Goal: Navigation & Orientation: Go to known website

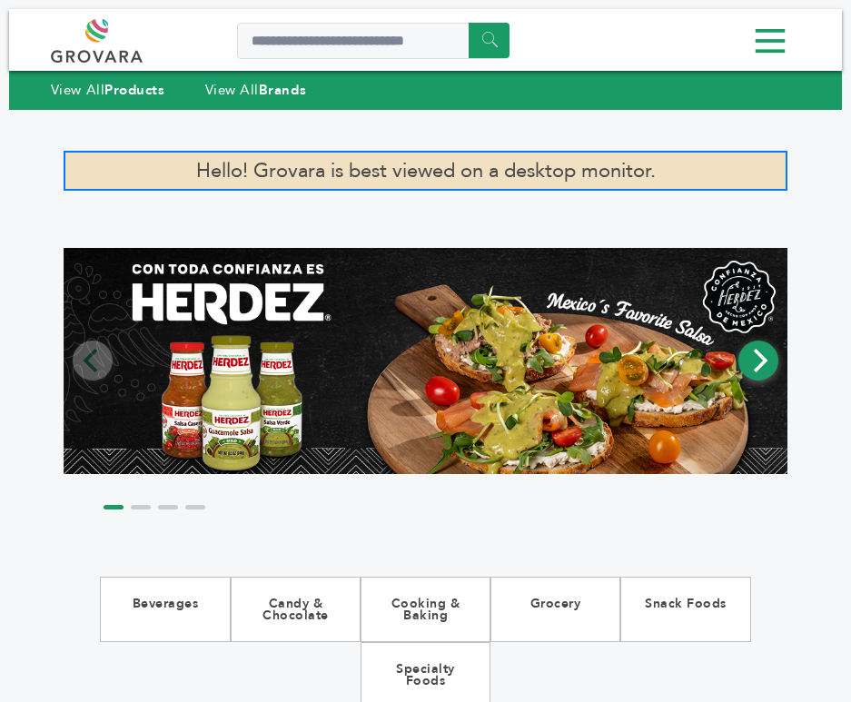
click at [778, 375] on button "Next" at bounding box center [758, 360] width 40 height 40
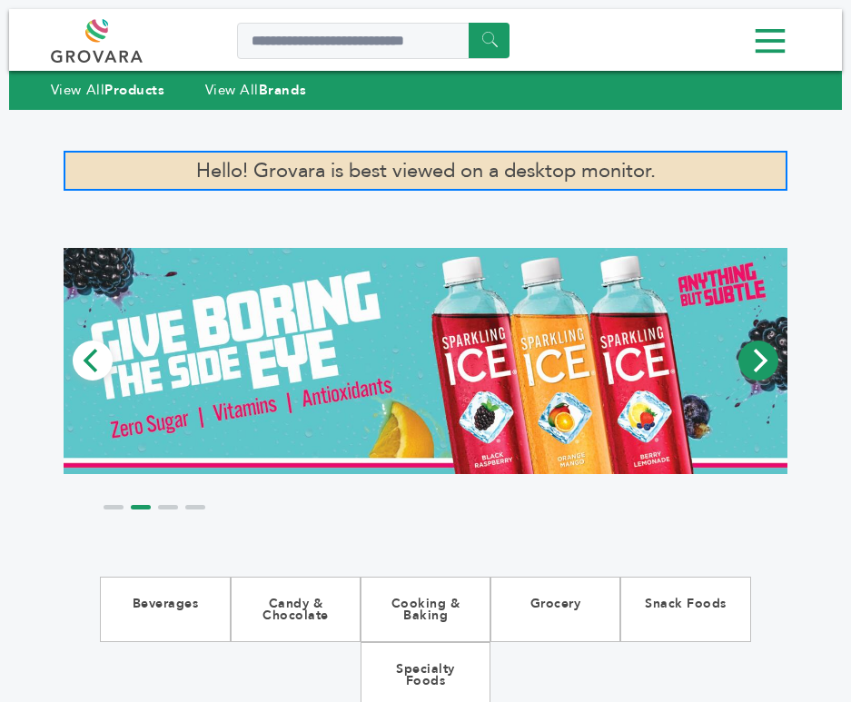
click at [778, 375] on button "Next" at bounding box center [758, 360] width 40 height 40
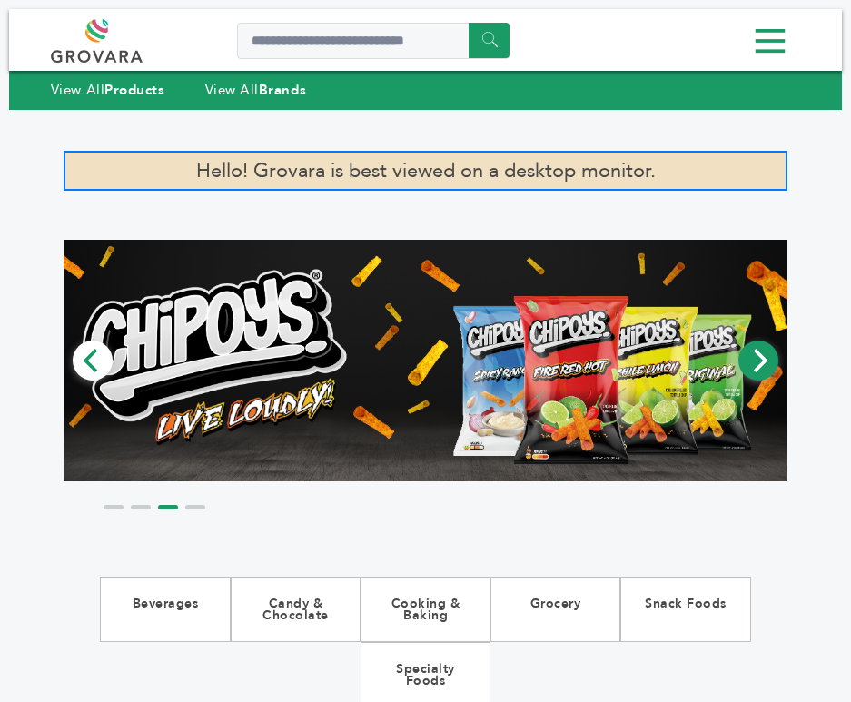
click at [778, 375] on button "Next" at bounding box center [758, 360] width 40 height 40
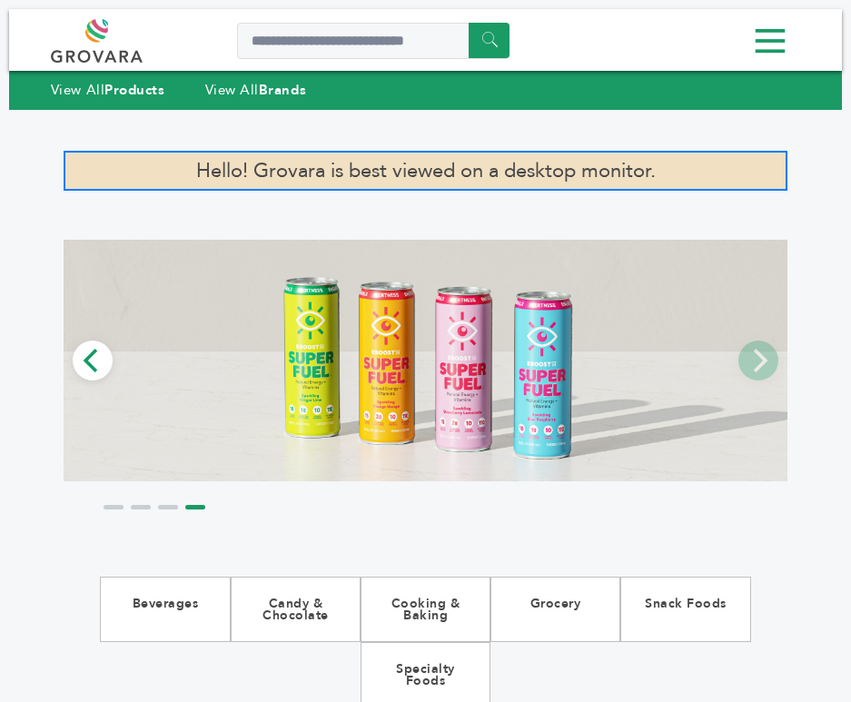
click at [81, 359] on icon "Previous" at bounding box center [93, 361] width 24 height 24
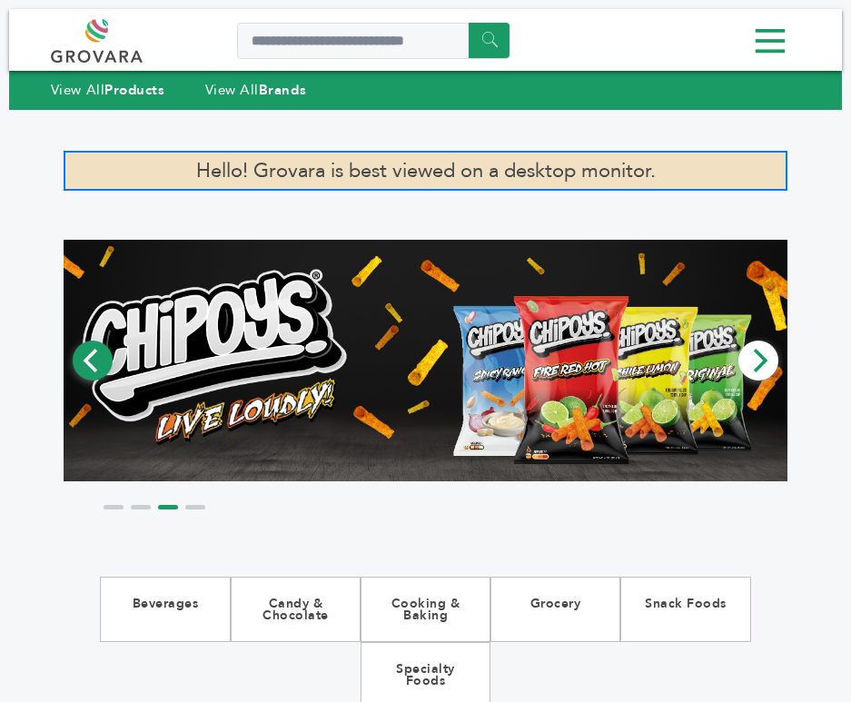
click at [81, 359] on icon "Previous" at bounding box center [93, 361] width 24 height 24
